Goal: Information Seeking & Learning: Learn about a topic

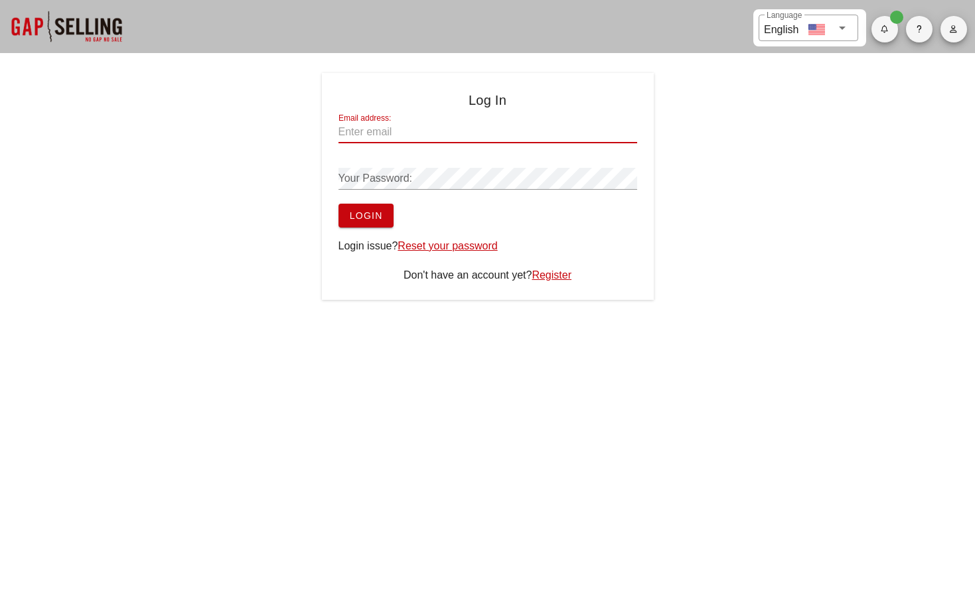
type input "[EMAIL_ADDRESS][DOMAIN_NAME]"
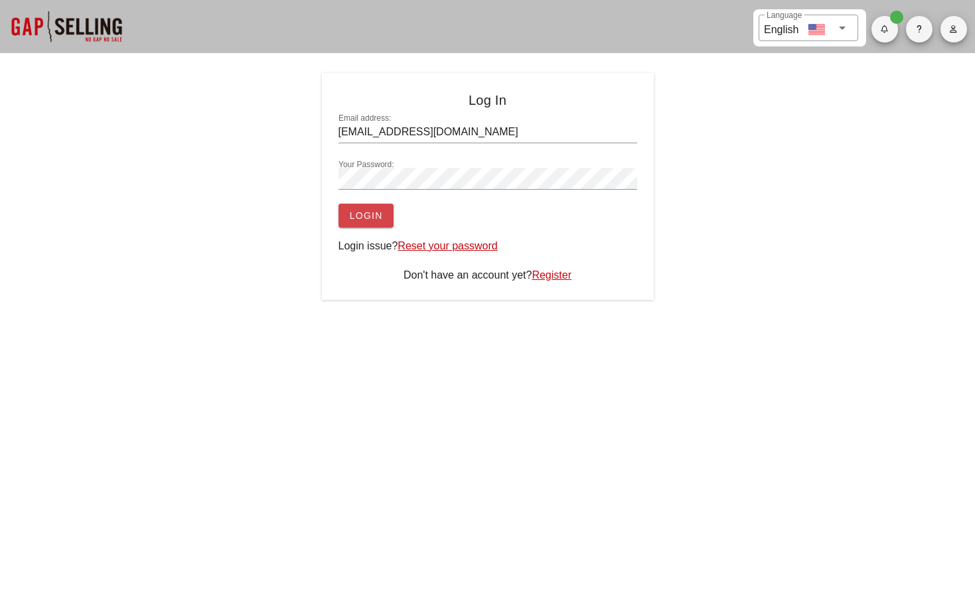
click at [376, 216] on span "Login" at bounding box center [366, 215] width 34 height 11
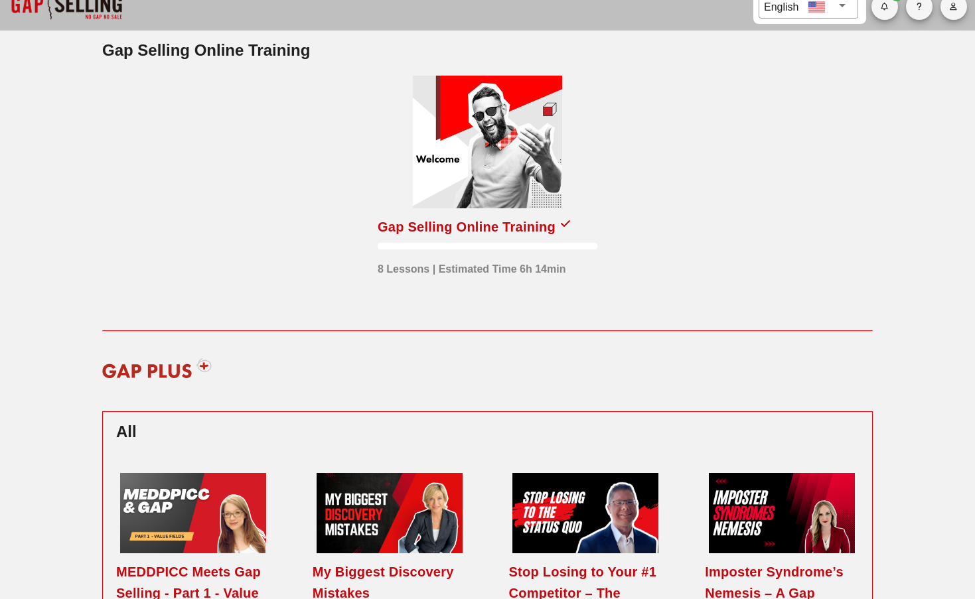
scroll to position [33, 0]
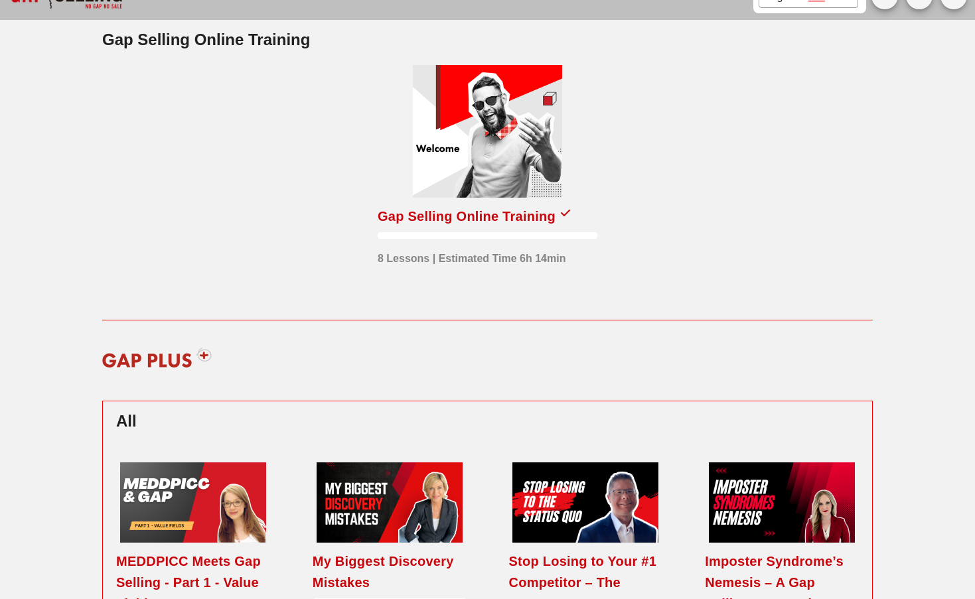
click at [486, 216] on div "Gap Selling Online Training" at bounding box center [466, 216] width 178 height 21
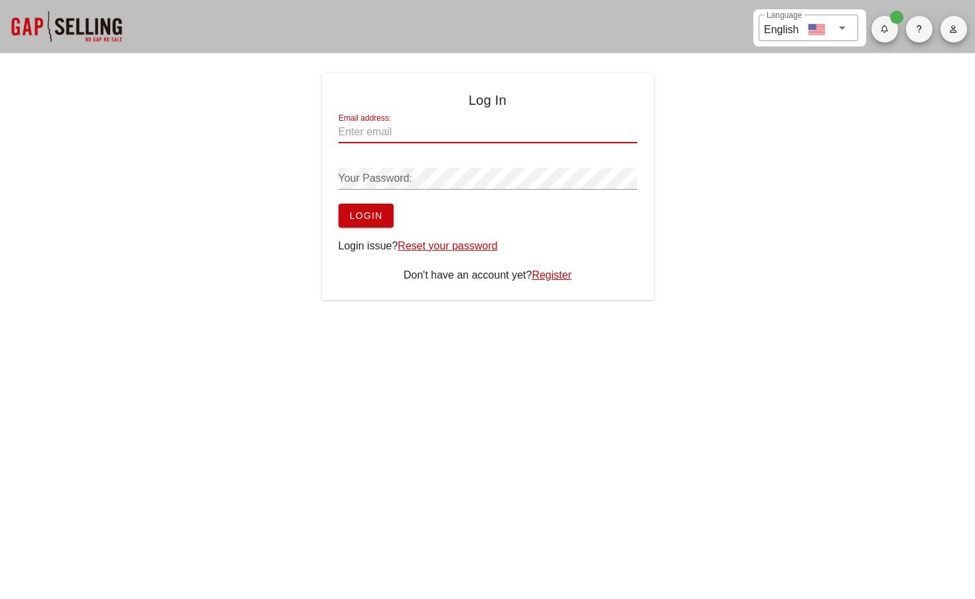
type input "dsnyder@ponolearning.com"
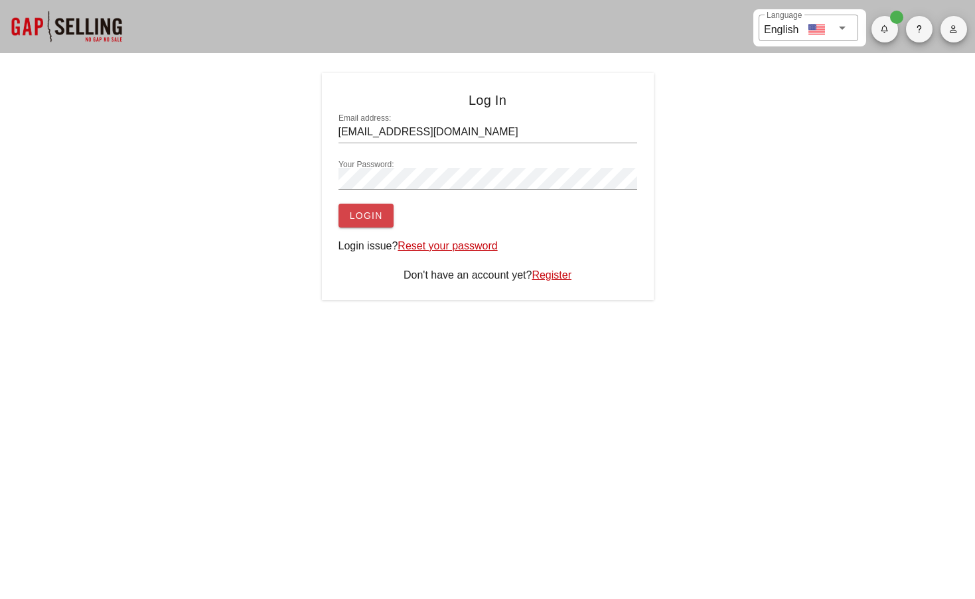
click at [386, 219] on button "Login" at bounding box center [365, 216] width 55 height 24
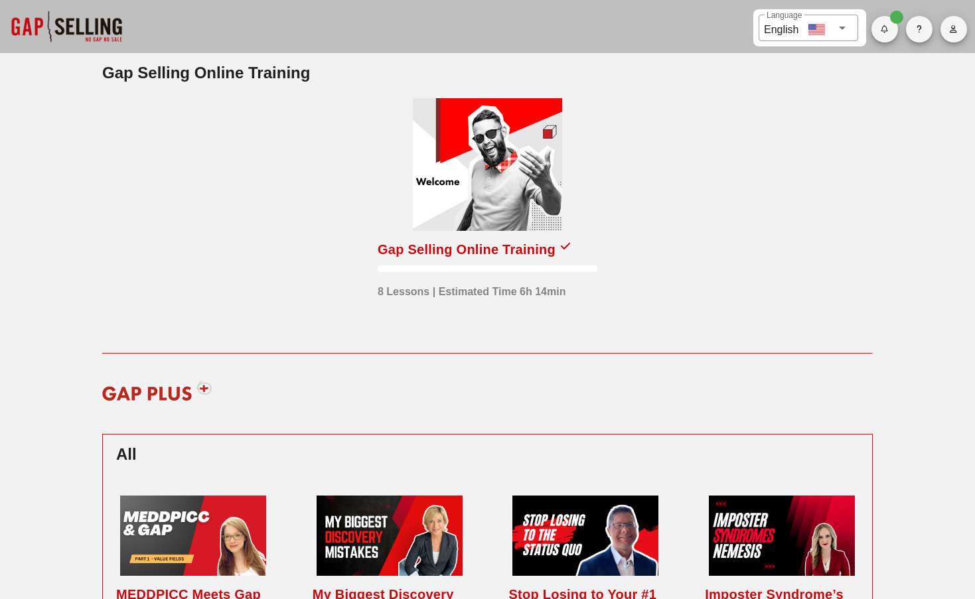
click at [555, 251] on div "Gap Selling Online Training" at bounding box center [466, 249] width 178 height 21
